Goal: Task Accomplishment & Management: Complete application form

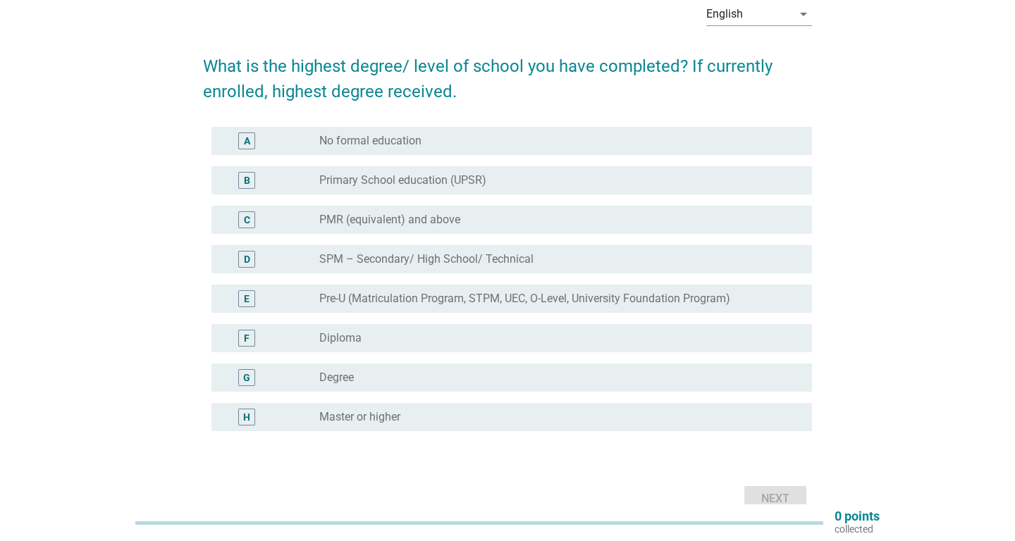
scroll to position [70, 0]
click at [244, 337] on div "F" at bounding box center [246, 339] width 17 height 17
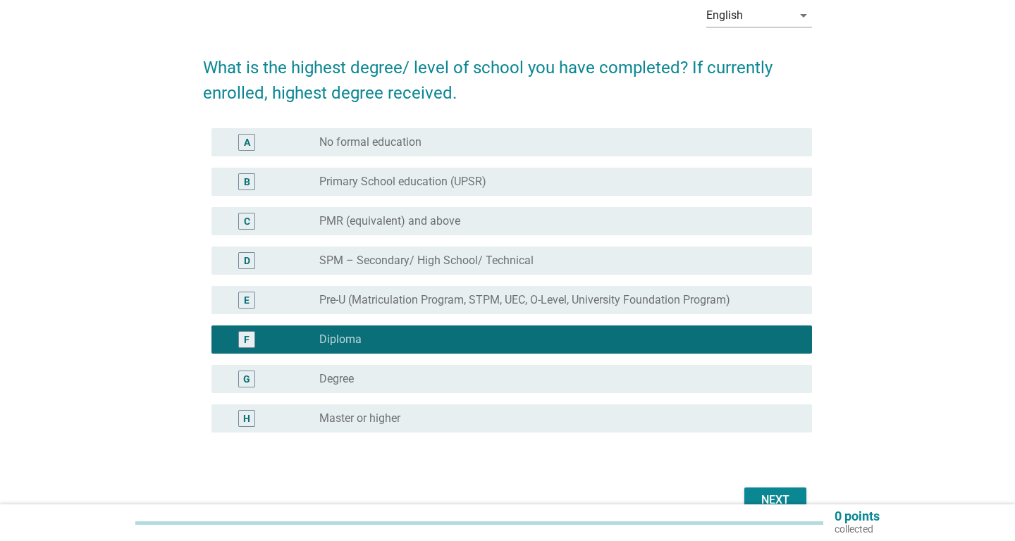
click at [783, 497] on div "Next" at bounding box center [774, 500] width 39 height 17
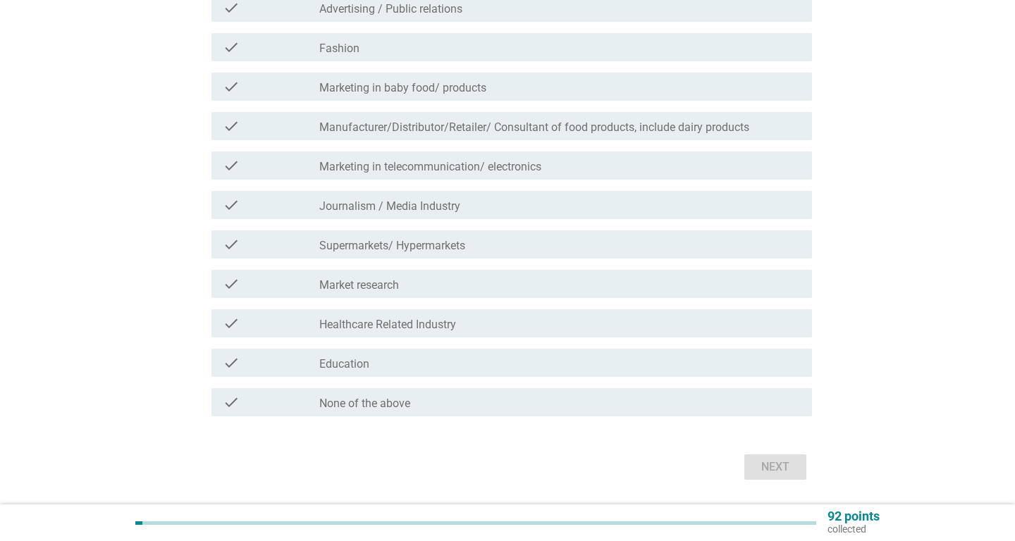
scroll to position [347, 0]
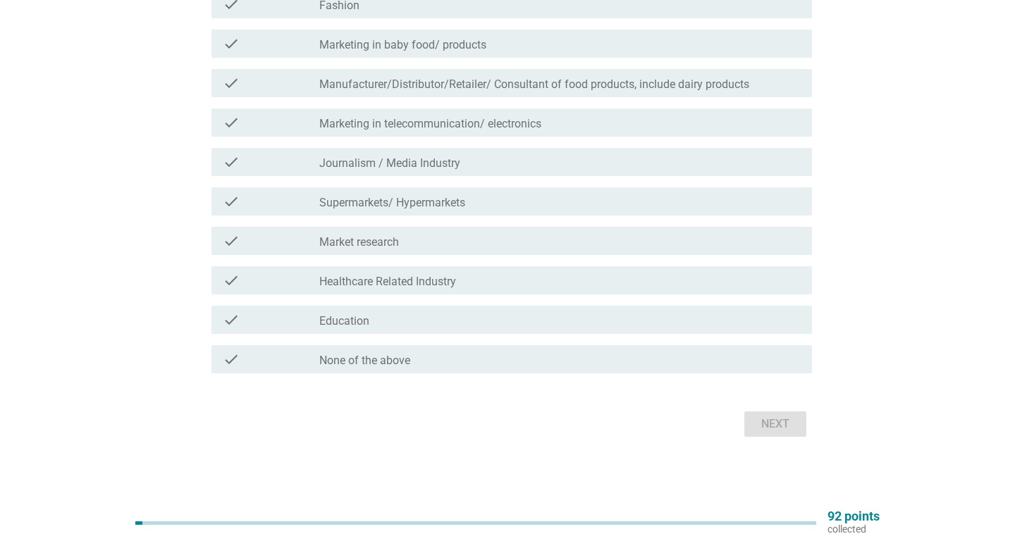
click at [379, 330] on div "check check_box_outline_blank Education" at bounding box center [511, 320] width 600 height 28
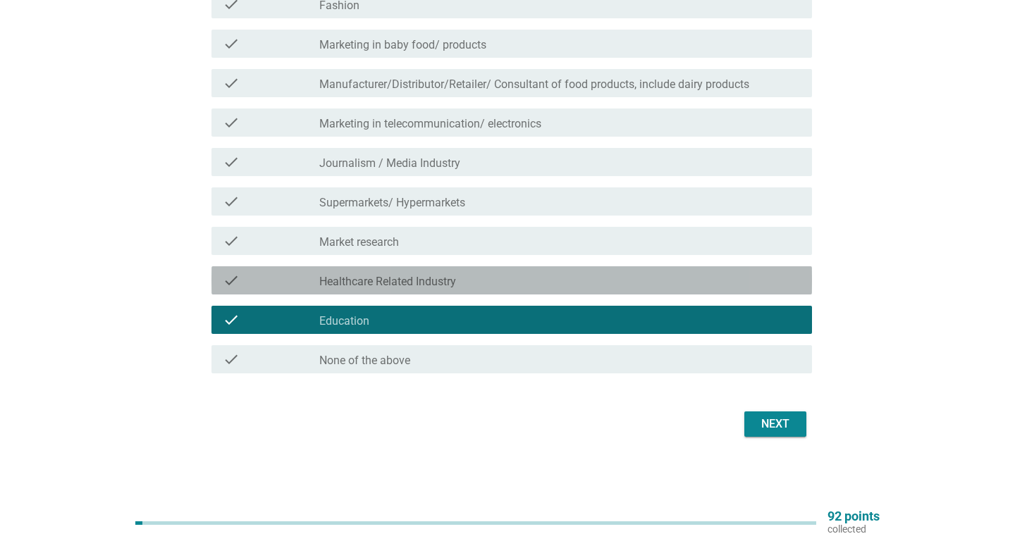
click at [383, 275] on label "Healthcare Related Industry" at bounding box center [387, 282] width 137 height 14
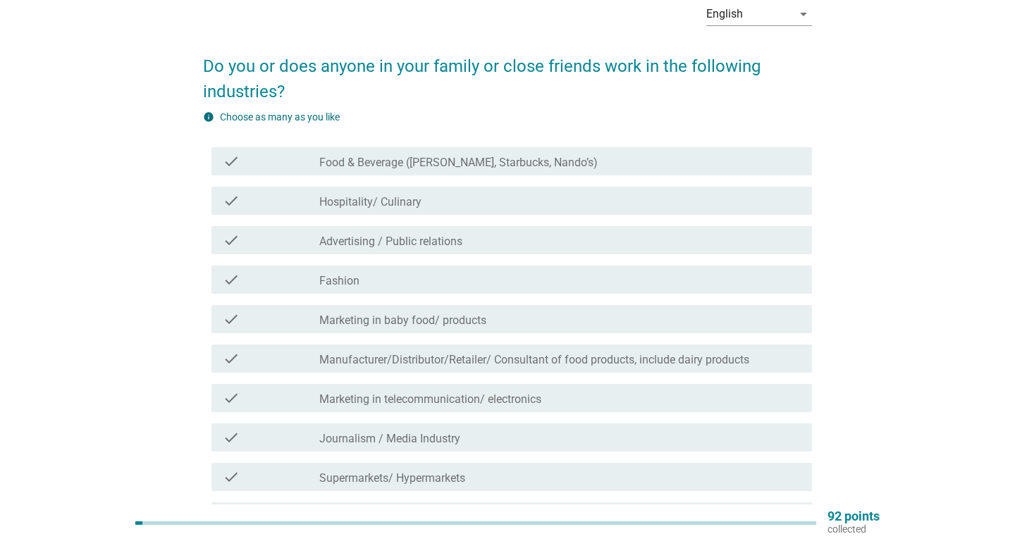
scroll to position [43, 0]
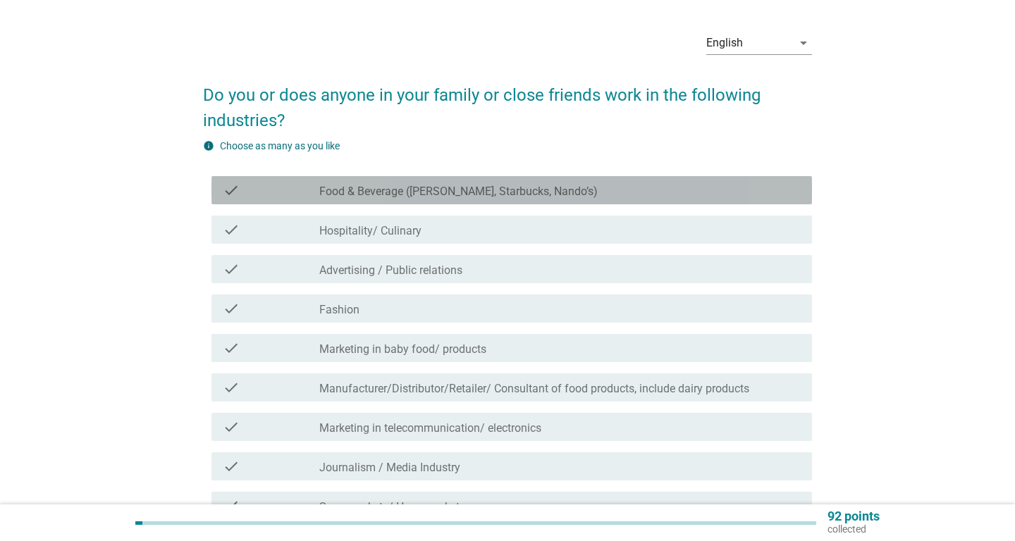
click at [402, 186] on label "Food & Beverage (McDonald’s, Starbucks, Nando’s)" at bounding box center [458, 192] width 278 height 14
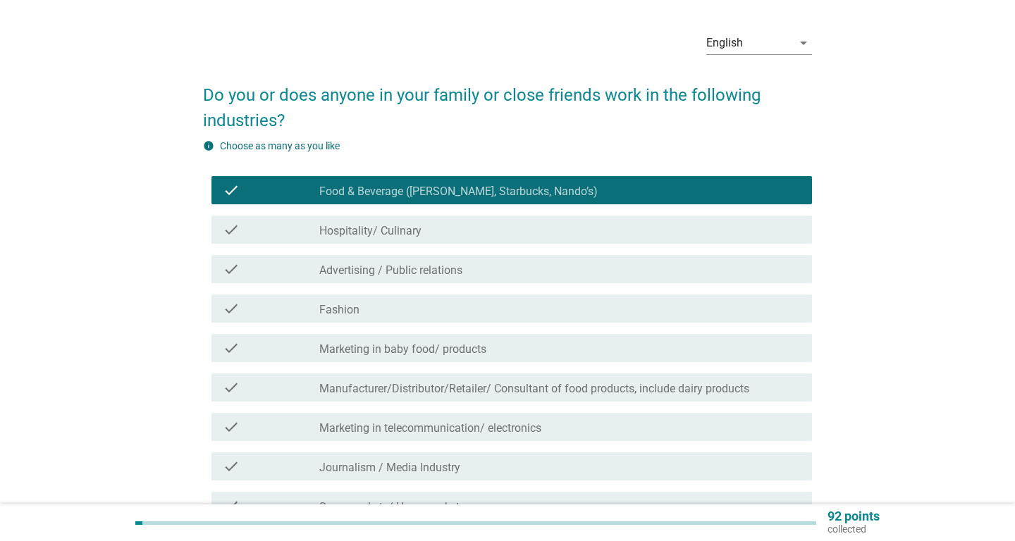
click at [380, 228] on label "Hospitality/ Culinary" at bounding box center [370, 231] width 102 height 14
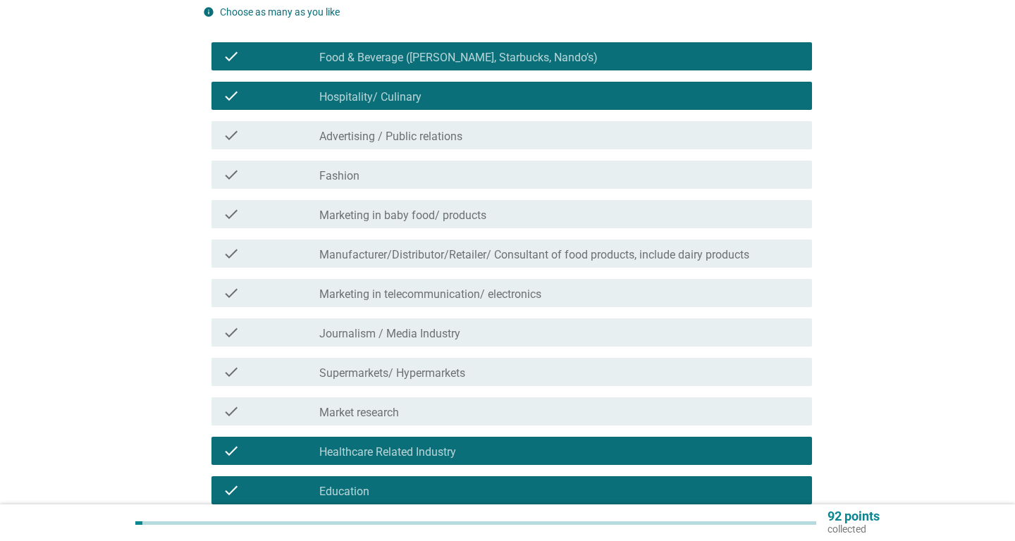
scroll to position [347, 0]
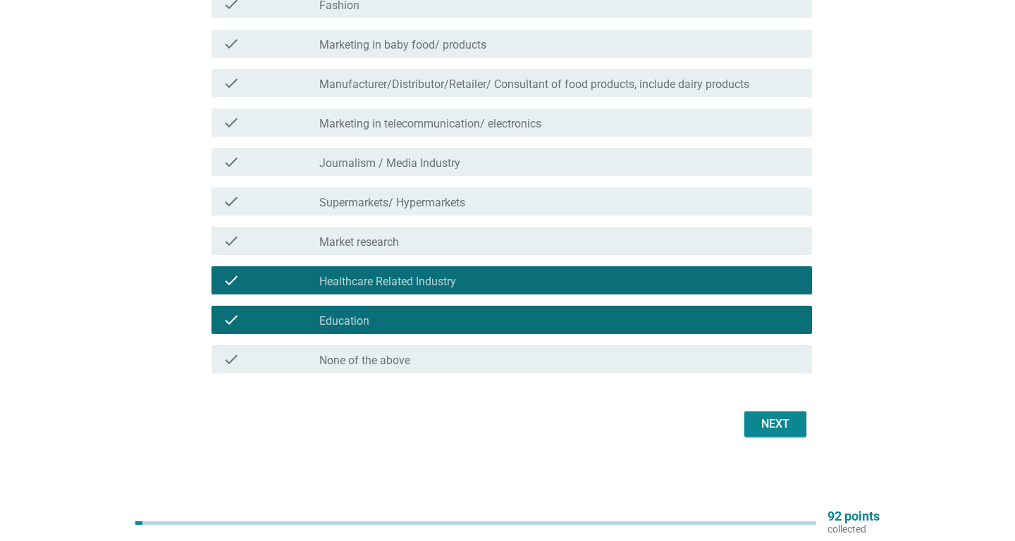
click at [791, 416] on div "Next" at bounding box center [774, 424] width 39 height 17
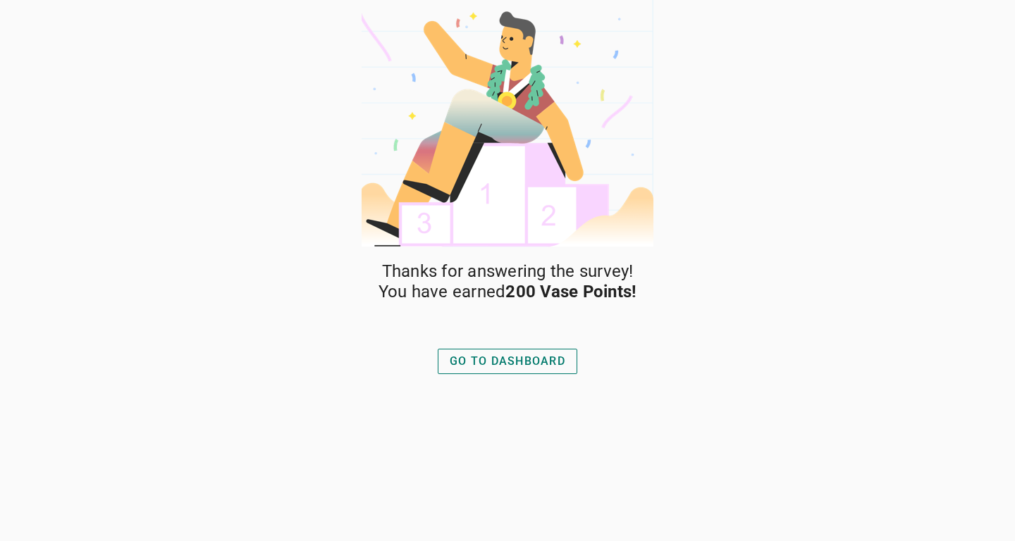
click at [515, 354] on div "GO TO DASHBOARD" at bounding box center [508, 361] width 116 height 17
